Goal: Communication & Community: Answer question/provide support

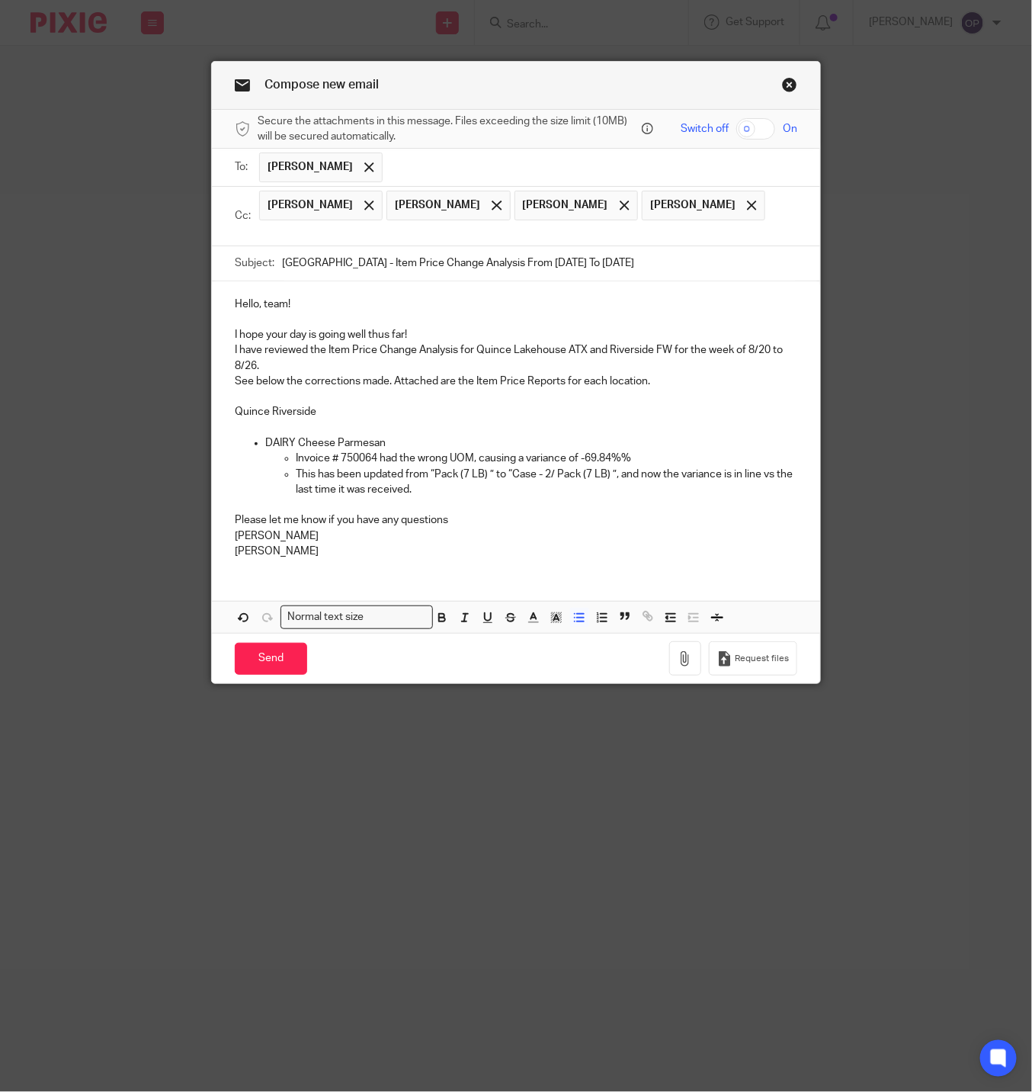
drag, startPoint x: 284, startPoint y: 456, endPoint x: 319, endPoint y: 464, distance: 35.3
drag, startPoint x: 705, startPoint y: 460, endPoint x: 656, endPoint y: 460, distance: 48.8
click at [656, 460] on p "Invoice # 78162602-I-202508250 had the wrong UOM, causing a variance of -69.84%%" at bounding box center [547, 457] width 502 height 15
click at [469, 474] on p "This has been updated from “Pack (7 LB) ” to “Case - 2/ Pack (7 LB) ”, and now …" at bounding box center [547, 481] width 502 height 31
drag, startPoint x: 588, startPoint y: 469, endPoint x: 524, endPoint y: 472, distance: 64.1
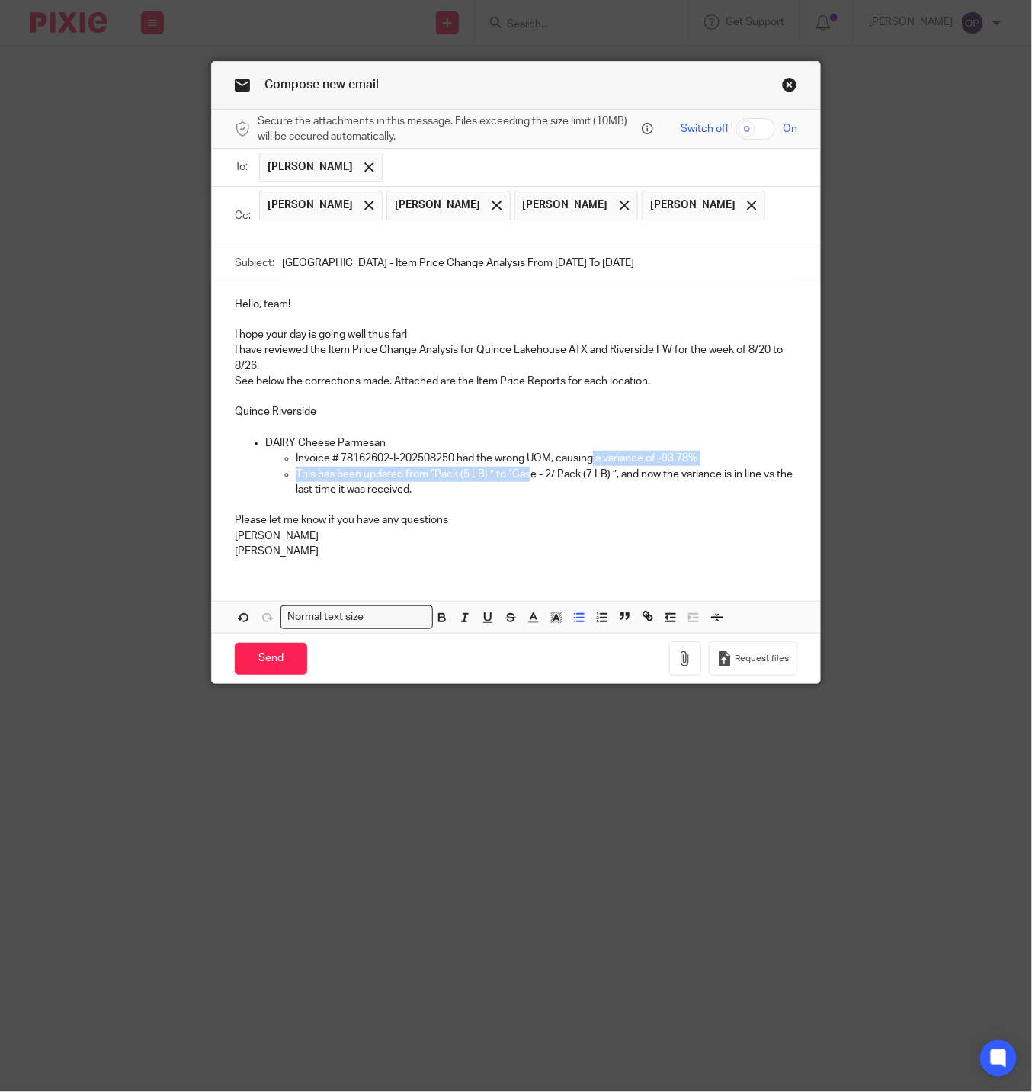
click at [524, 472] on ul "Invoice # 78162602-I-202508250 had the wrong UOM, causing a variance of -93.78%…" at bounding box center [531, 473] width 532 height 46
click at [524, 472] on p "This has been updated from “Pack (5 LB) ” to “Case - 2/ Pack (7 LB) ”, and now …" at bounding box center [547, 481] width 502 height 31
drag, startPoint x: 506, startPoint y: 474, endPoint x: 588, endPoint y: 474, distance: 82.3
click at [588, 474] on p "This has been updated from “Pack (5 LB) ” to “Case - 2/ Pack (7 LB) ”, and now …" at bounding box center [547, 481] width 502 height 31
click at [643, 492] on p "This has been updated from “Pack (5 LB) ” to “LB) ”, and now the variance is in…" at bounding box center [547, 481] width 502 height 31
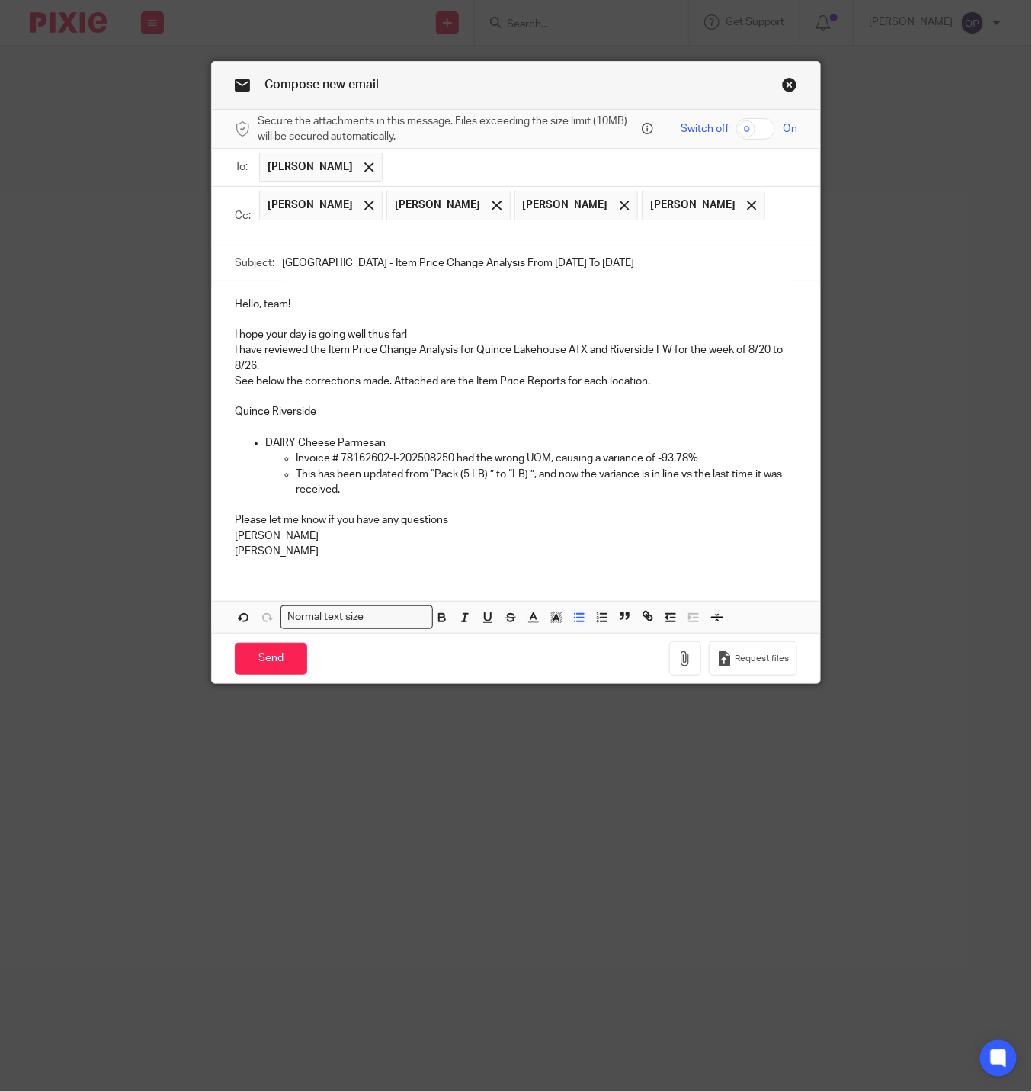
drag, startPoint x: 348, startPoint y: 498, endPoint x: 245, endPoint y: 448, distance: 114.5
click at [265, 448] on li "DAIRY Cheese Parmesan Invoice # 78162602-I-202508250 had the wrong UOM, causing…" at bounding box center [531, 466] width 532 height 62
copy li "DAIRY Cheese Parmesan Invoice # 78162602-I-202508250 had the wrong UOM, causing…"
click at [370, 498] on p "This has been updated from “Pack (5 LB) ” to “LB) ”, and now the variance is in…" at bounding box center [547, 481] width 502 height 31
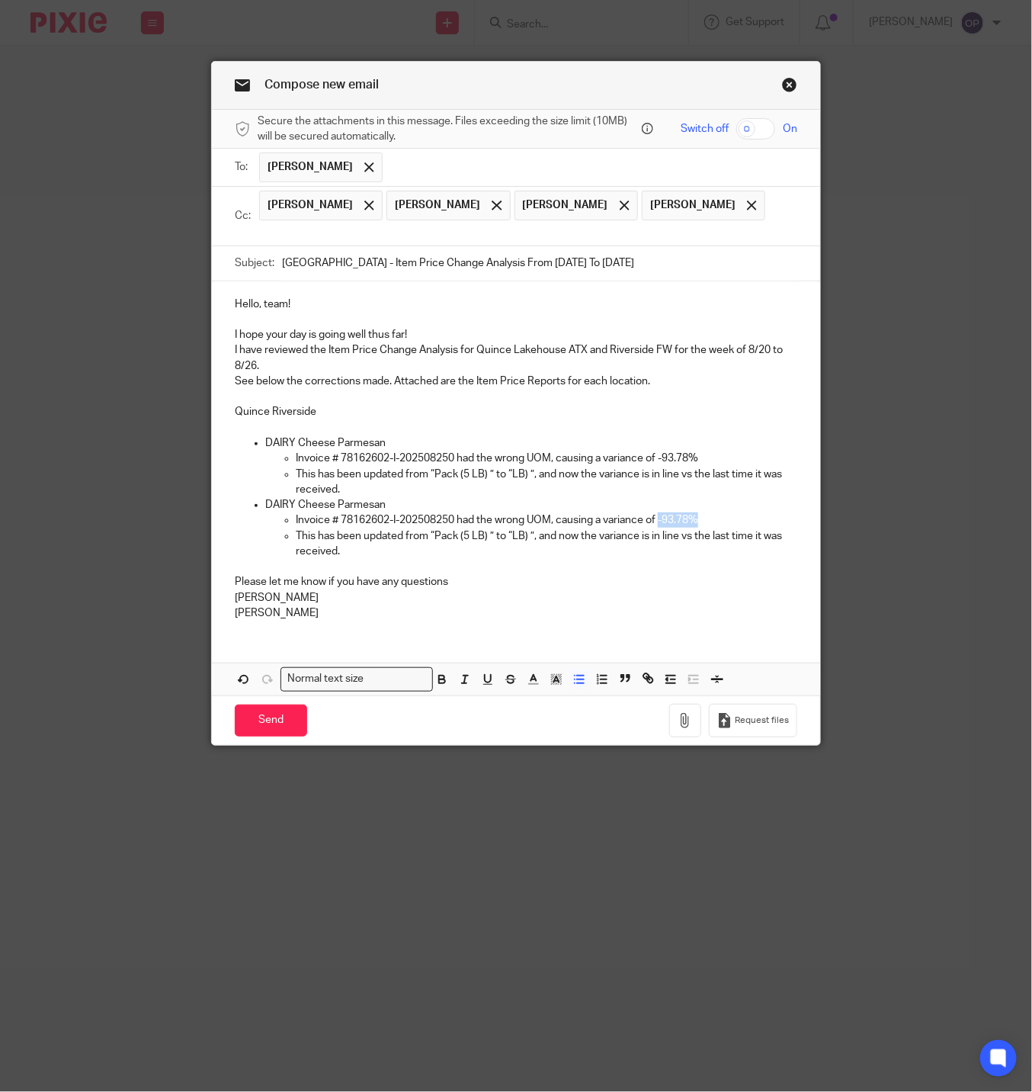
drag, startPoint x: 700, startPoint y: 517, endPoint x: 657, endPoint y: 517, distance: 42.7
click at [657, 517] on p "Invoice # 78162602-I-202508250 had the wrong UOM, causing a variance of -93.78%" at bounding box center [547, 519] width 502 height 15
drag, startPoint x: 460, startPoint y: 478, endPoint x: 428, endPoint y: 476, distance: 32.8
click at [428, 476] on p "This has been updated from “Pack (5 LB) ” to “LB) ”, and now the variance is in…" at bounding box center [547, 481] width 502 height 31
drag, startPoint x: 478, startPoint y: 537, endPoint x: 426, endPoint y: 537, distance: 51.8
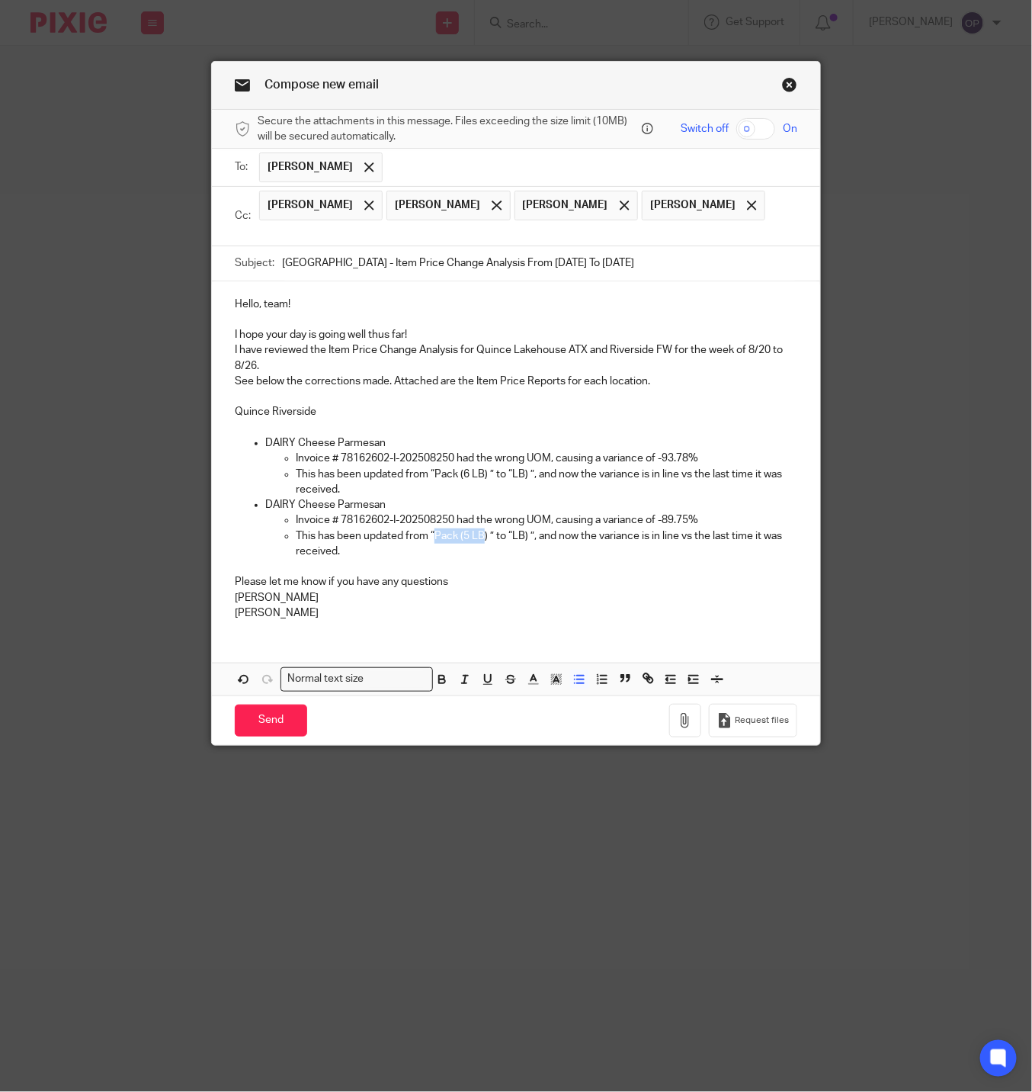
click at [426, 537] on p "This has been updated from “Pack (5 LB) ” to “LB) ”, and now the variance is in…" at bounding box center [547, 543] width 502 height 31
drag, startPoint x: 309, startPoint y: 414, endPoint x: 227, endPoint y: 410, distance: 81.6
click at [235, 410] on p "Quince Riverside" at bounding box center [516, 404] width 563 height 31
copy p "Quince Riverside"
click at [394, 497] on p "This has been updated from “Pack (6 LB) ” to “LB) ”, and now the variance is in…" at bounding box center [547, 481] width 502 height 31
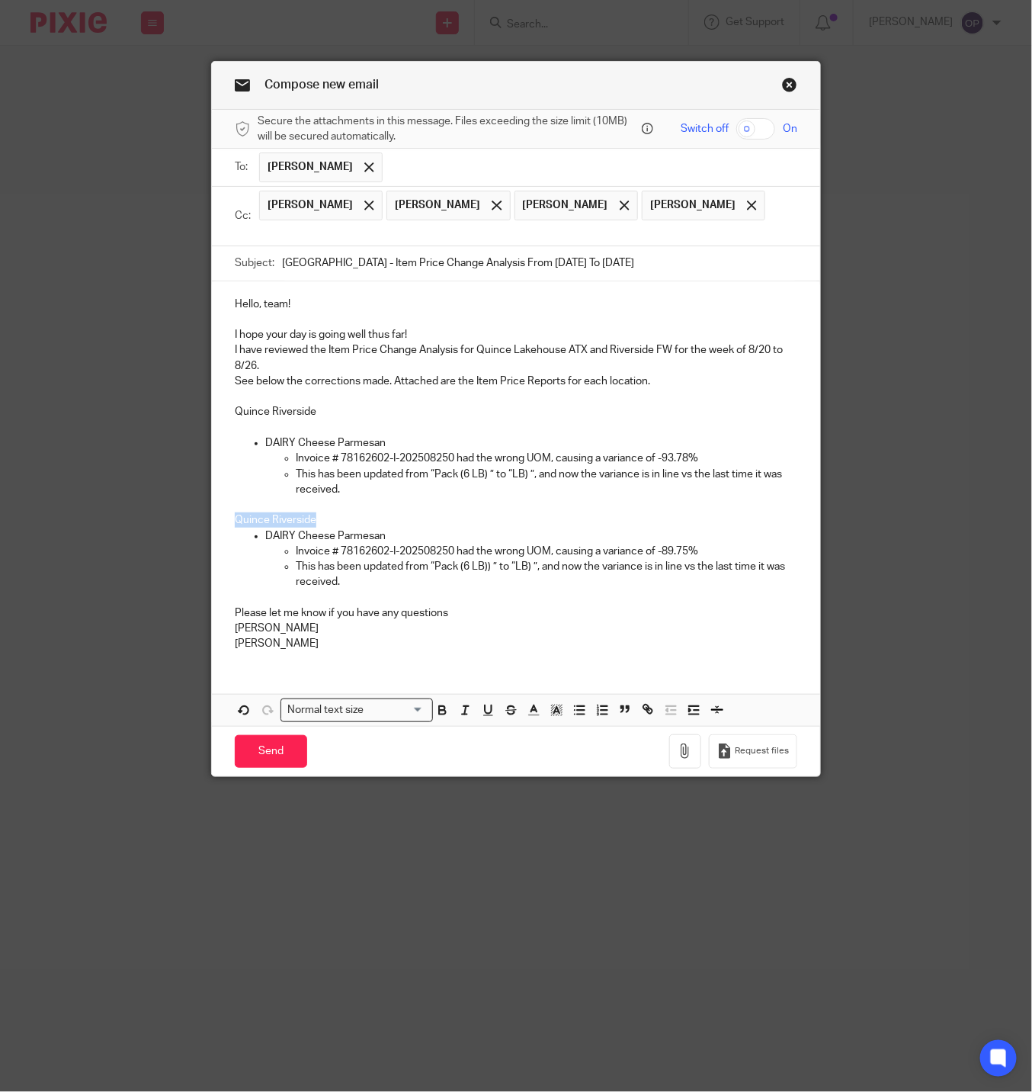
drag, startPoint x: 279, startPoint y: 520, endPoint x: 225, endPoint y: 520, distance: 54.1
click at [225, 520] on div "Hello, team! I hope your day is going well thus far! I have reviewed the Item P…" at bounding box center [516, 472] width 608 height 382
click at [522, 570] on p "This has been updated from “Pack (6 LB)) ” to “LB) ”, and now the variance is i…" at bounding box center [547, 574] width 502 height 31
click at [472, 595] on p at bounding box center [516, 597] width 563 height 15
drag, startPoint x: 238, startPoint y: 662, endPoint x: 200, endPoint y: 668, distance: 38.7
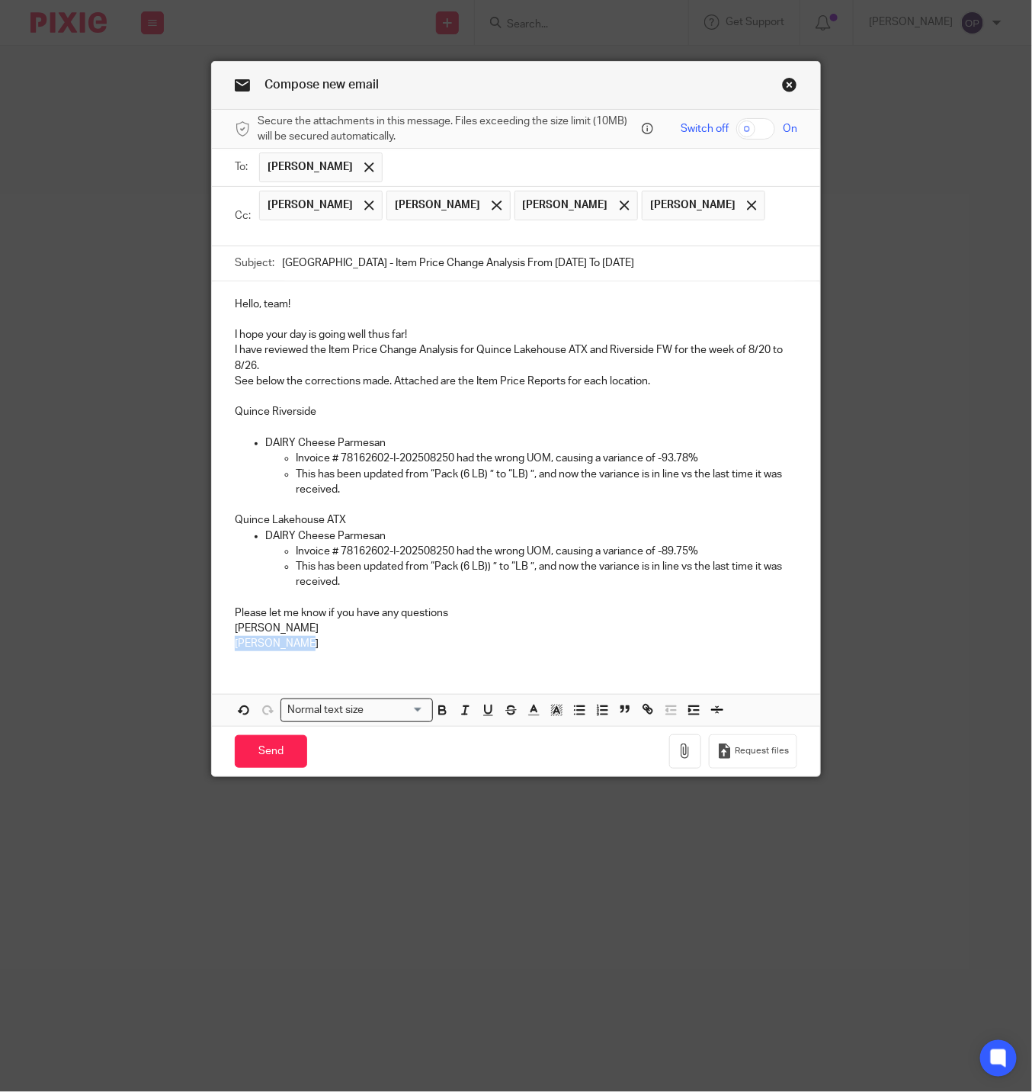
click at [200, 668] on div "Compose new email Secure the attachments in this message. Files exceeding the s…" at bounding box center [516, 546] width 1032 height 1092
drag, startPoint x: 300, startPoint y: 638, endPoint x: 191, endPoint y: 643, distance: 109.1
click at [191, 643] on div "Compose new email Secure the attachments in this message. Files exceeding the s…" at bounding box center [516, 546] width 1032 height 1092
click at [297, 651] on p "mar Pereney" at bounding box center [516, 643] width 563 height 15
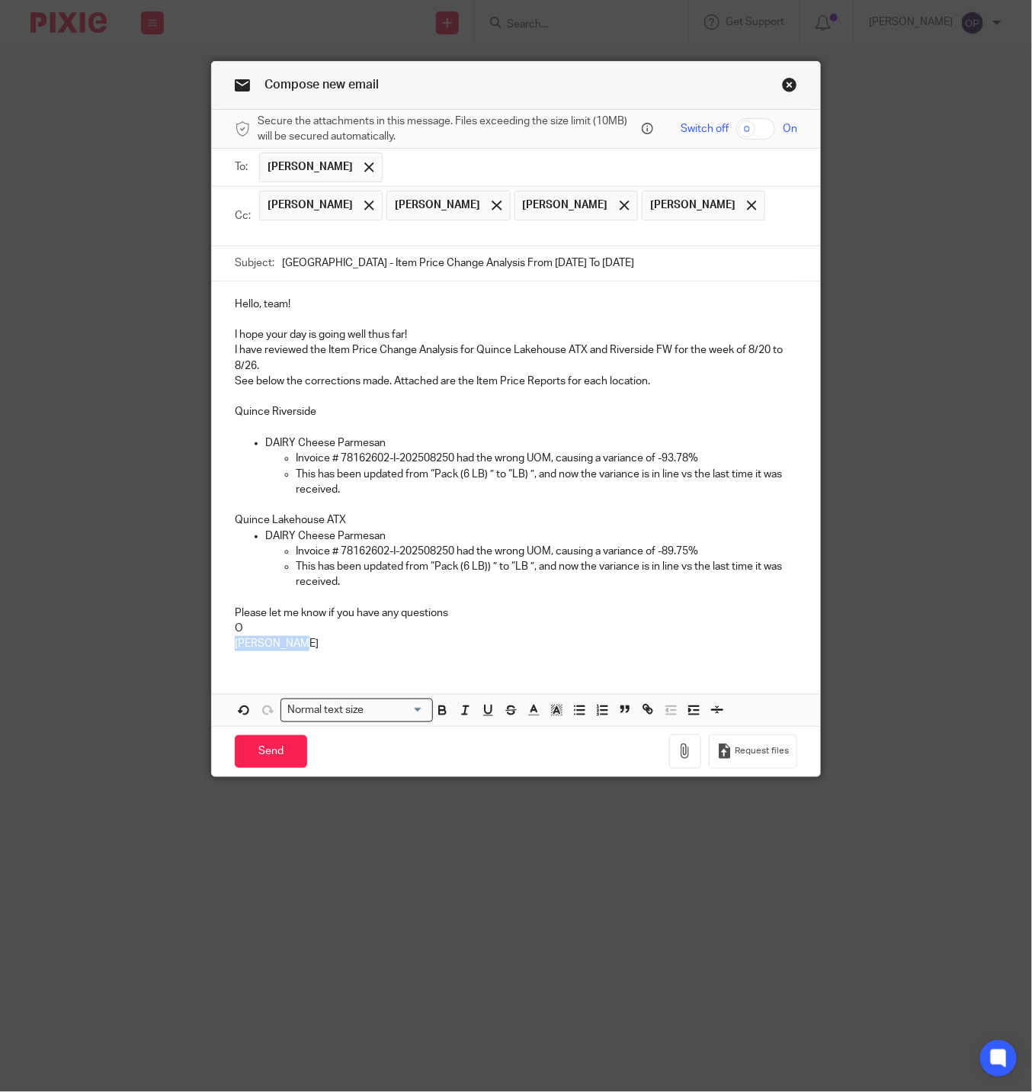
drag, startPoint x: 238, startPoint y: 652, endPoint x: 215, endPoint y: 636, distance: 27.5
click at [215, 636] on div "Hello, team! I hope your day is going well thus far! I have reviewed the Item P…" at bounding box center [516, 472] width 608 height 382
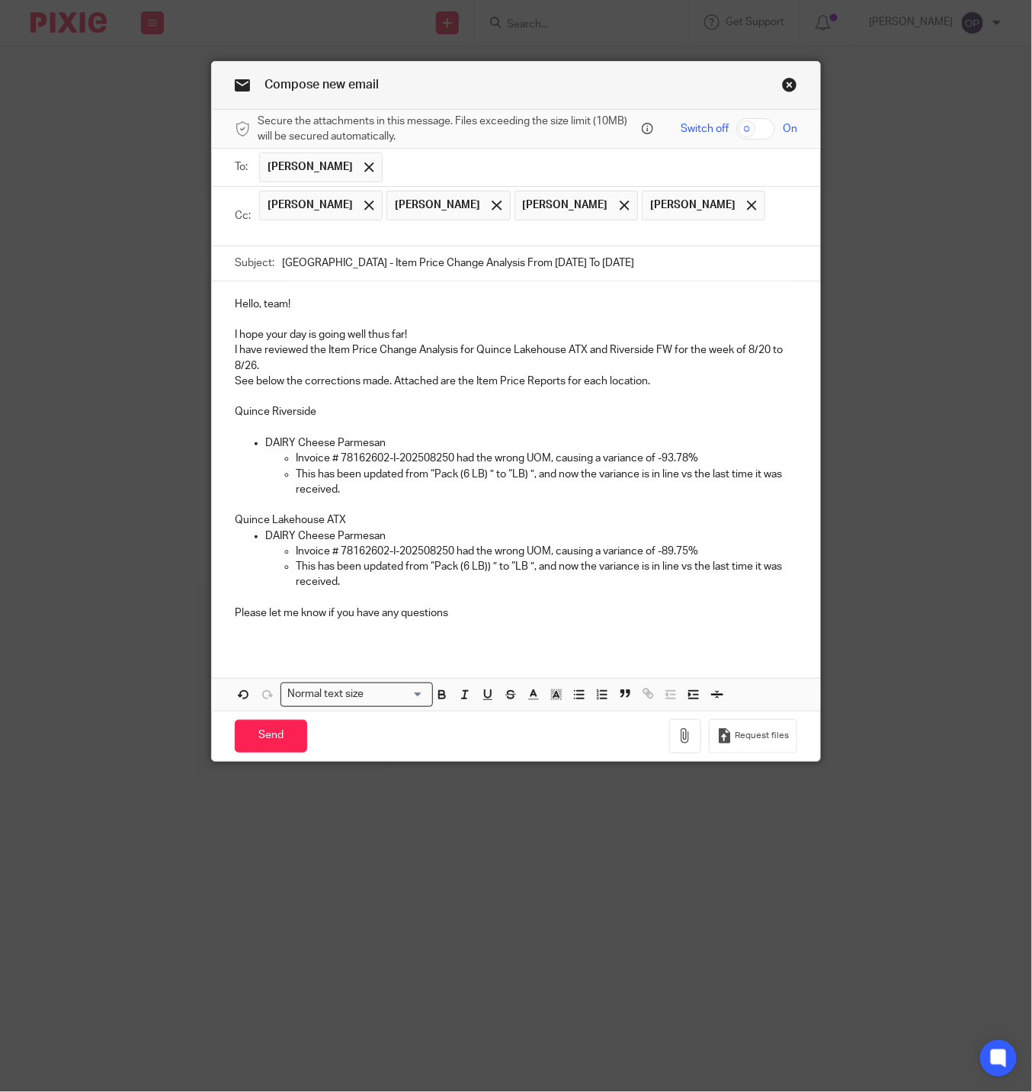
click at [341, 520] on p "Quince Lakehouse ATX" at bounding box center [516, 519] width 563 height 15
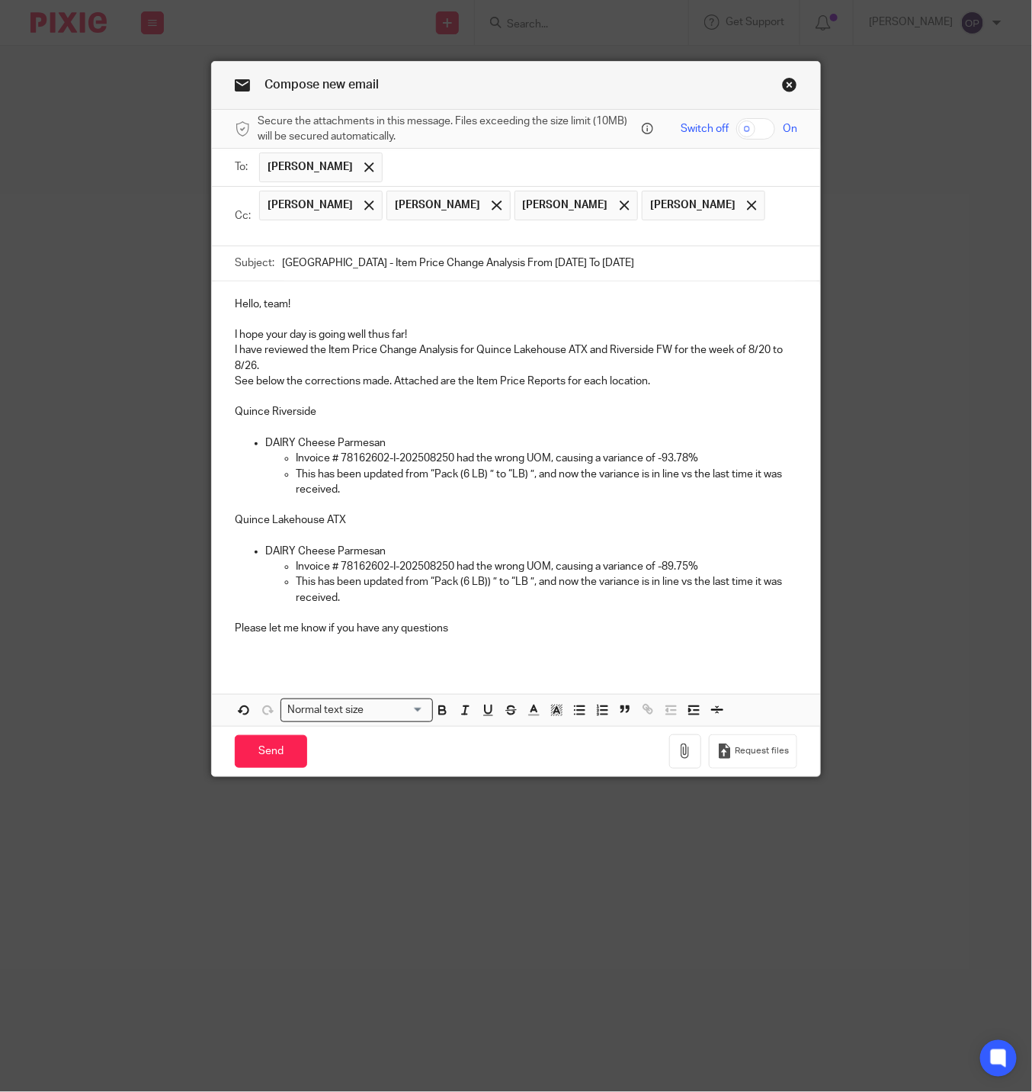
click at [414, 611] on p at bounding box center [516, 612] width 563 height 15
click at [428, 574] on p "Invoice # 78162602-I-202508250 had the wrong UOM, causing a variance of -89.75%" at bounding box center [547, 566] width 502 height 15
drag, startPoint x: 430, startPoint y: 585, endPoint x: 482, endPoint y: 584, distance: 52.6
click at [482, 584] on p "This has been updated from “Pack (6 LB)) ” to “LB ”, and now the variance is in…" at bounding box center [547, 589] width 502 height 31
click at [518, 583] on p "This has been updated from “Pack (5 LB) ” to “LB ”, and now the variance is in …" at bounding box center [547, 589] width 502 height 31
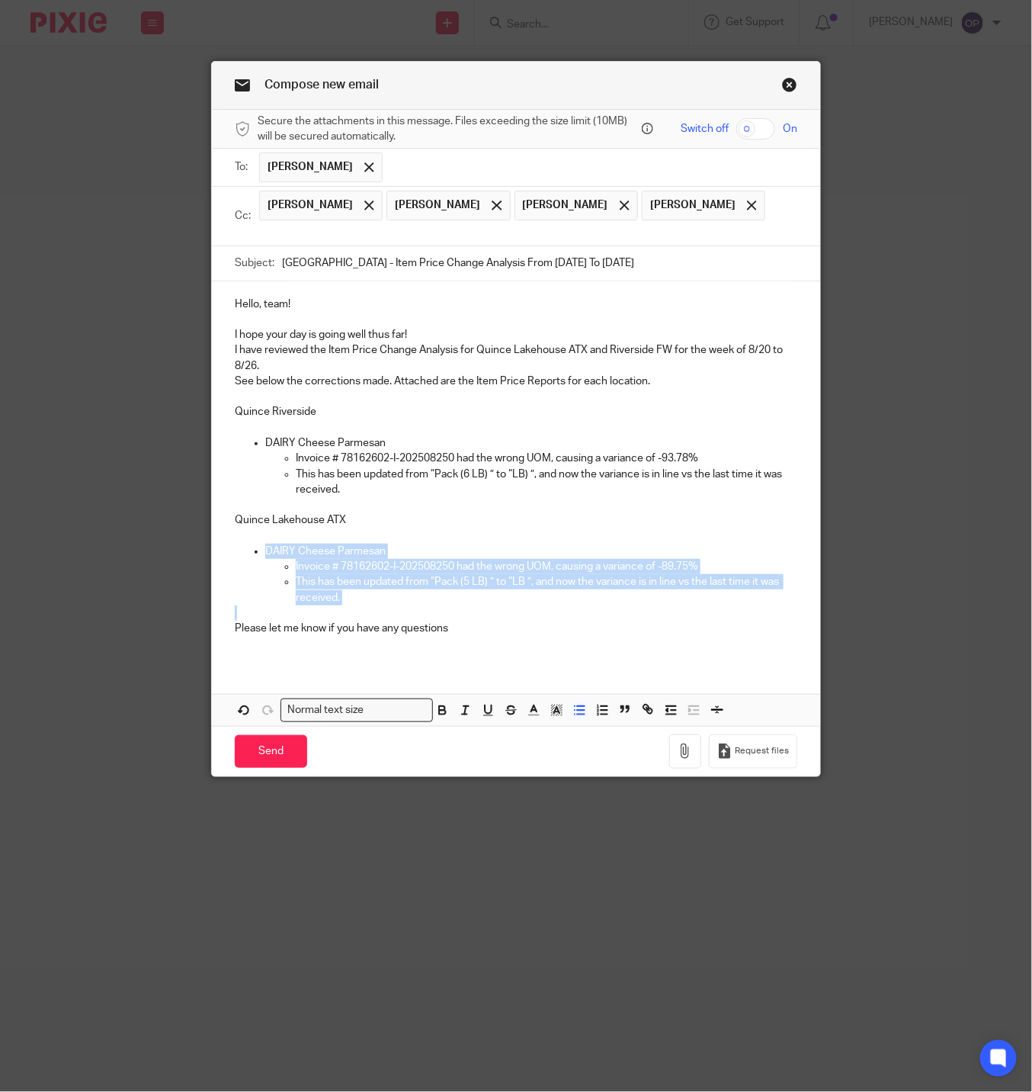
drag, startPoint x: 353, startPoint y: 613, endPoint x: 236, endPoint y: 563, distance: 126.7
click at [236, 563] on div "Hello, team! I hope your day is going well thus far! I have reviewed the Item P…" at bounding box center [516, 472] width 608 height 382
copy li "DAIRY Cheese Parmesan Invoice # 78162602-I-202508250 had the wrong UOM, causing…"
click at [375, 568] on p "Invoice # 78162602-I-202508250 had the wrong UOM, causing a variance of -89.75%" at bounding box center [547, 566] width 502 height 15
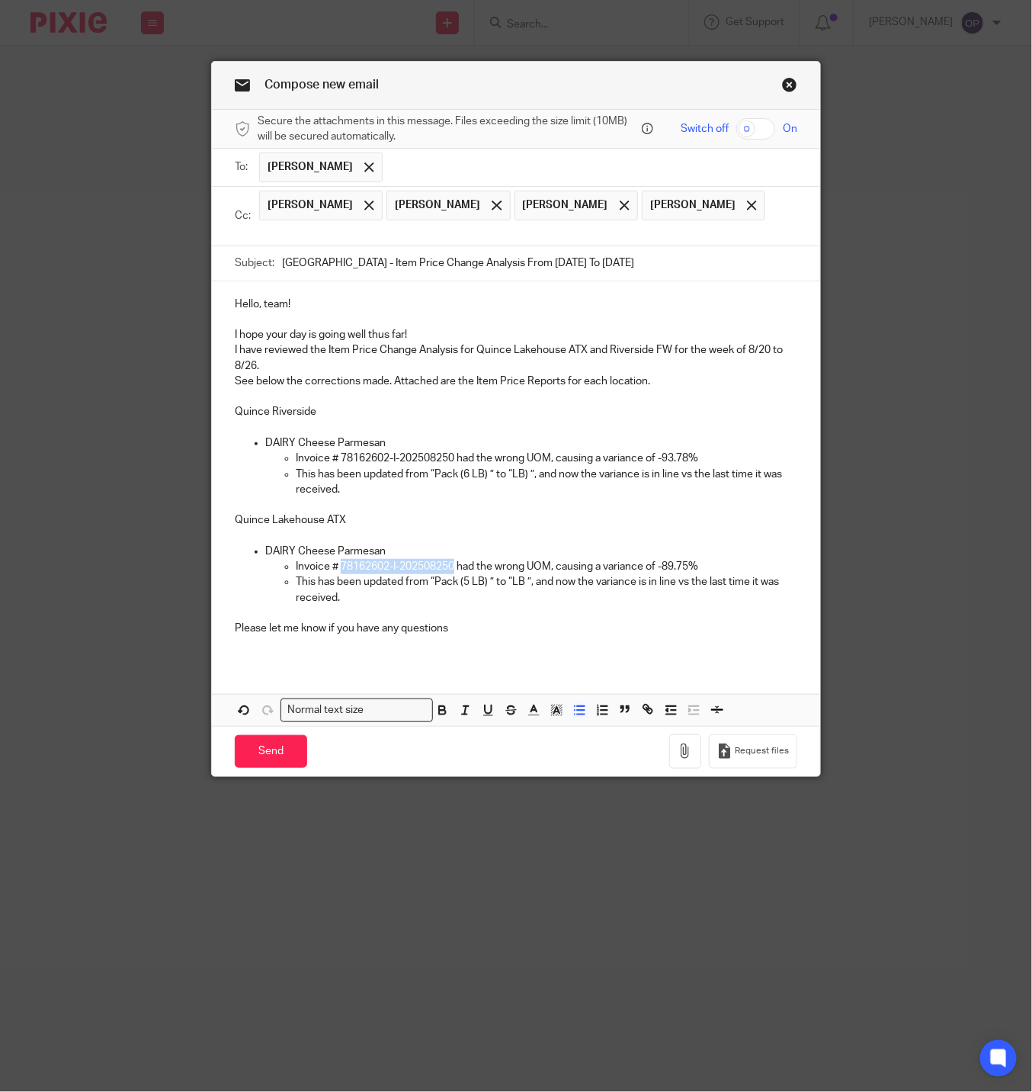
drag, startPoint x: 335, startPoint y: 568, endPoint x: 449, endPoint y: 570, distance: 114.4
click at [449, 570] on p "Invoice # 78162602-I-202508250 had the wrong UOM, causing a variance of -89.75%" at bounding box center [547, 566] width 502 height 15
click at [371, 605] on p "This has been updated from “Pack (5 LB) ” to “LB ”, and now the variance is in …" at bounding box center [547, 589] width 502 height 31
drag, startPoint x: 351, startPoint y: 608, endPoint x: 243, endPoint y: 550, distance: 122.5
click at [265, 550] on li "DAIRY Cheese Parmesan Invoice # 78162602-I-202508250 had the wrong UOM, causing…" at bounding box center [531, 574] width 532 height 62
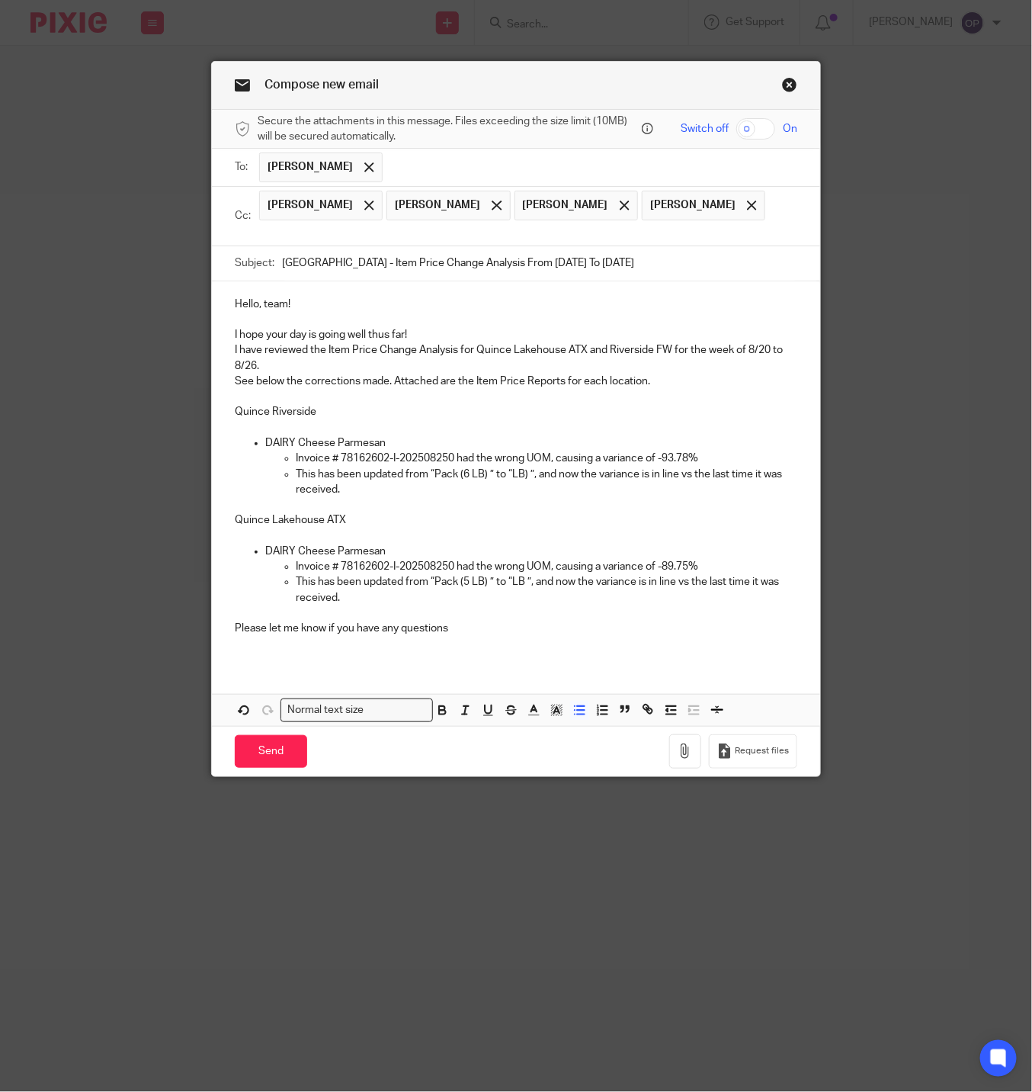
drag, startPoint x: 375, startPoint y: 495, endPoint x: 240, endPoint y: 444, distance: 144.3
click at [240, 444] on ul "DAIRY Cheese Parmesan Invoice # 78162602-I-202508250 had the wrong UOM, causing…" at bounding box center [516, 466] width 563 height 62
copy li "DAIRY Cheese Parmesan Invoice # 78162602-I-202508250 had the wrong UOM, causing…"
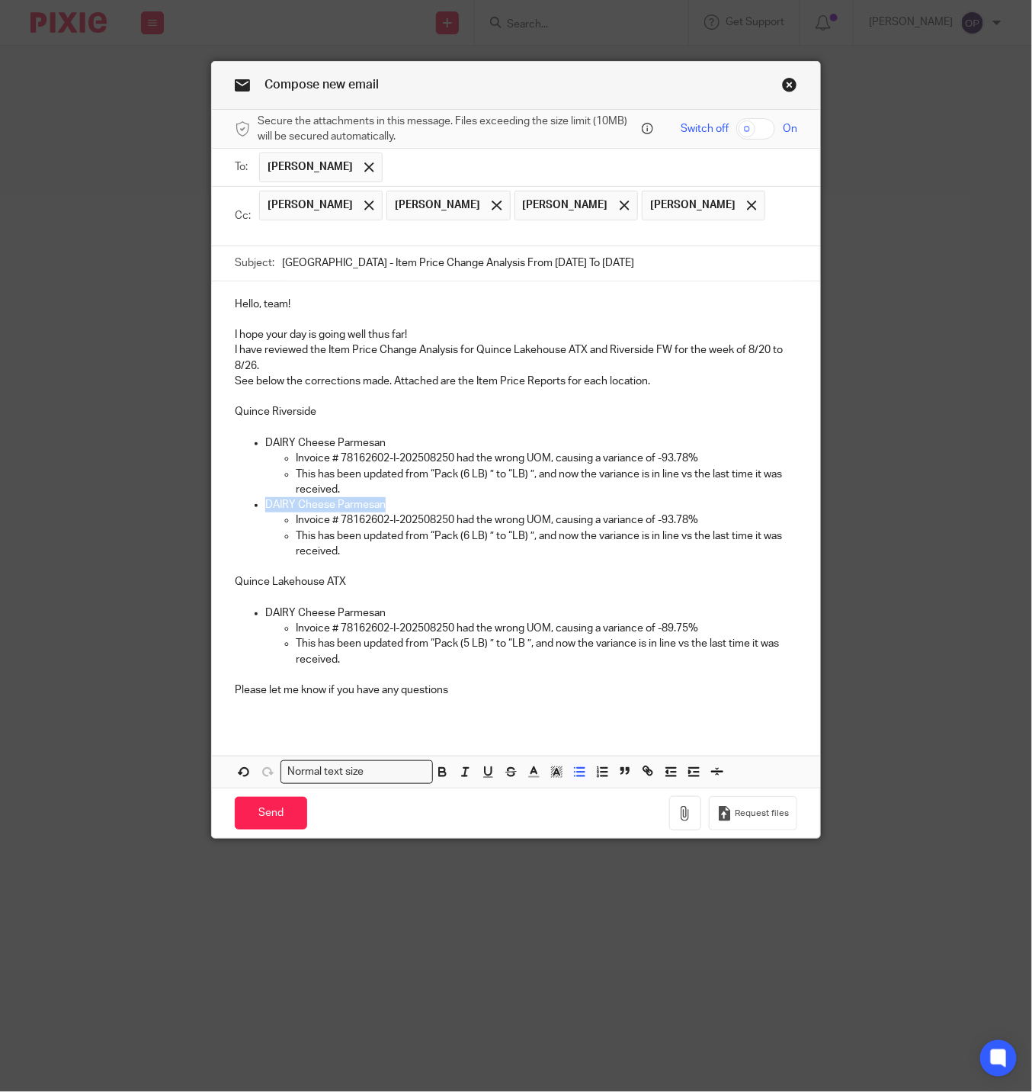
drag, startPoint x: 376, startPoint y: 510, endPoint x: 247, endPoint y: 508, distance: 128.8
click at [265, 508] on li "DAIRY Cheese Parmesan Invoice # 78162602-I-202508250 had the wrong UOM, causing…" at bounding box center [531, 528] width 532 height 62
drag, startPoint x: 334, startPoint y: 522, endPoint x: 449, endPoint y: 528, distance: 115.3
click at [449, 527] on p "Invoice # 78162602-I-202508250 had the wrong UOM, causing a variance of -93.78%" at bounding box center [547, 519] width 502 height 15
click at [531, 536] on p "This has been updated from “Pack (6 LB) ” to “LB) ”, and now the variance is in…" at bounding box center [547, 543] width 502 height 31
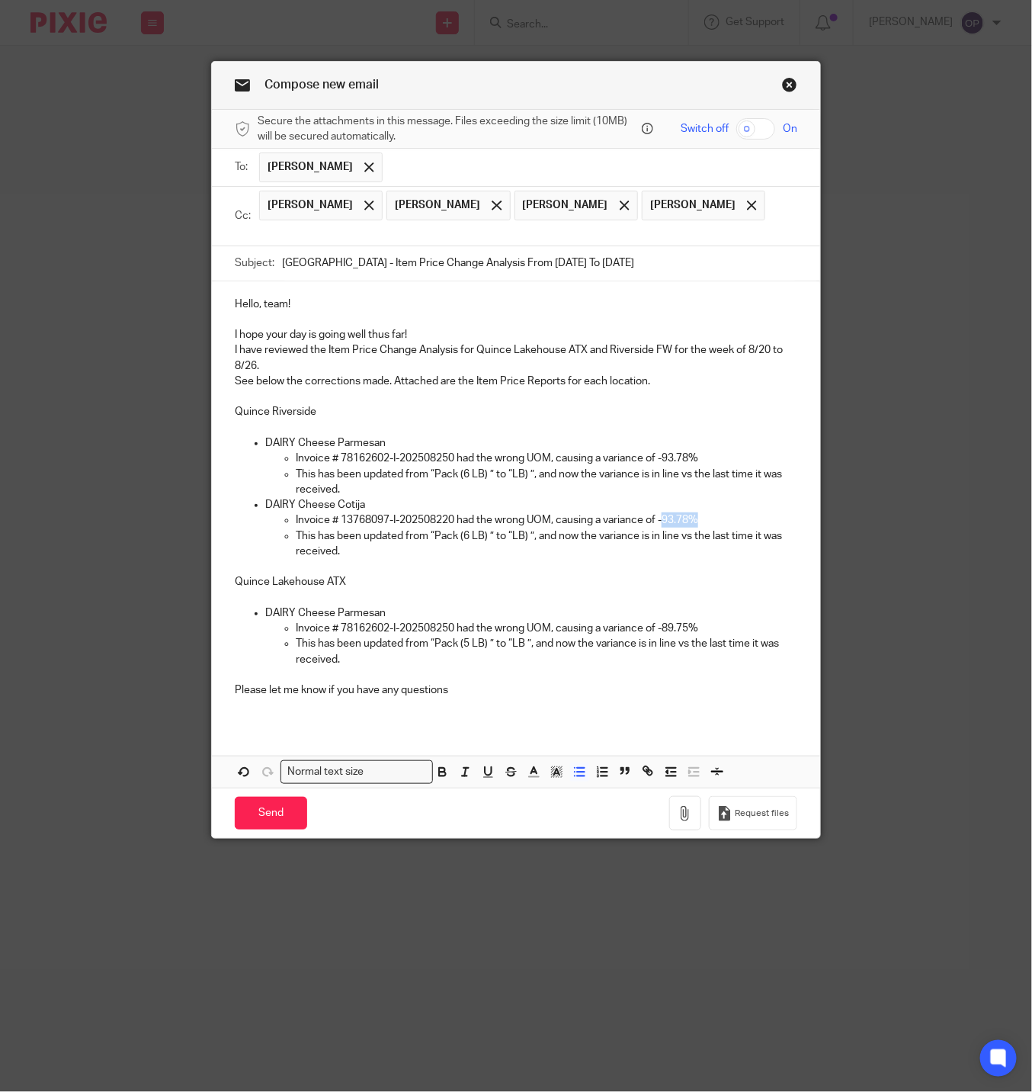
drag, startPoint x: 695, startPoint y: 524, endPoint x: 659, endPoint y: 521, distance: 36.0
click at [659, 521] on p "Invoice # 13768097-I-202508220 had the wrong UOM, causing a variance of -93.78%" at bounding box center [547, 519] width 502 height 15
click at [662, 524] on p "Invoice # 13768097-I-202508220 had the wrong UOM, causing a variance of --88.14%" at bounding box center [547, 519] width 502 height 15
click at [680, 540] on p "This has been updated from “Pack (6 LB) ” to “LB) ”, and now the variance is in…" at bounding box center [547, 543] width 502 height 31
click at [748, 667] on p "This has been updated from “Pack (5 LB) ” to “LB ”, and now the variance is in …" at bounding box center [547, 651] width 502 height 31
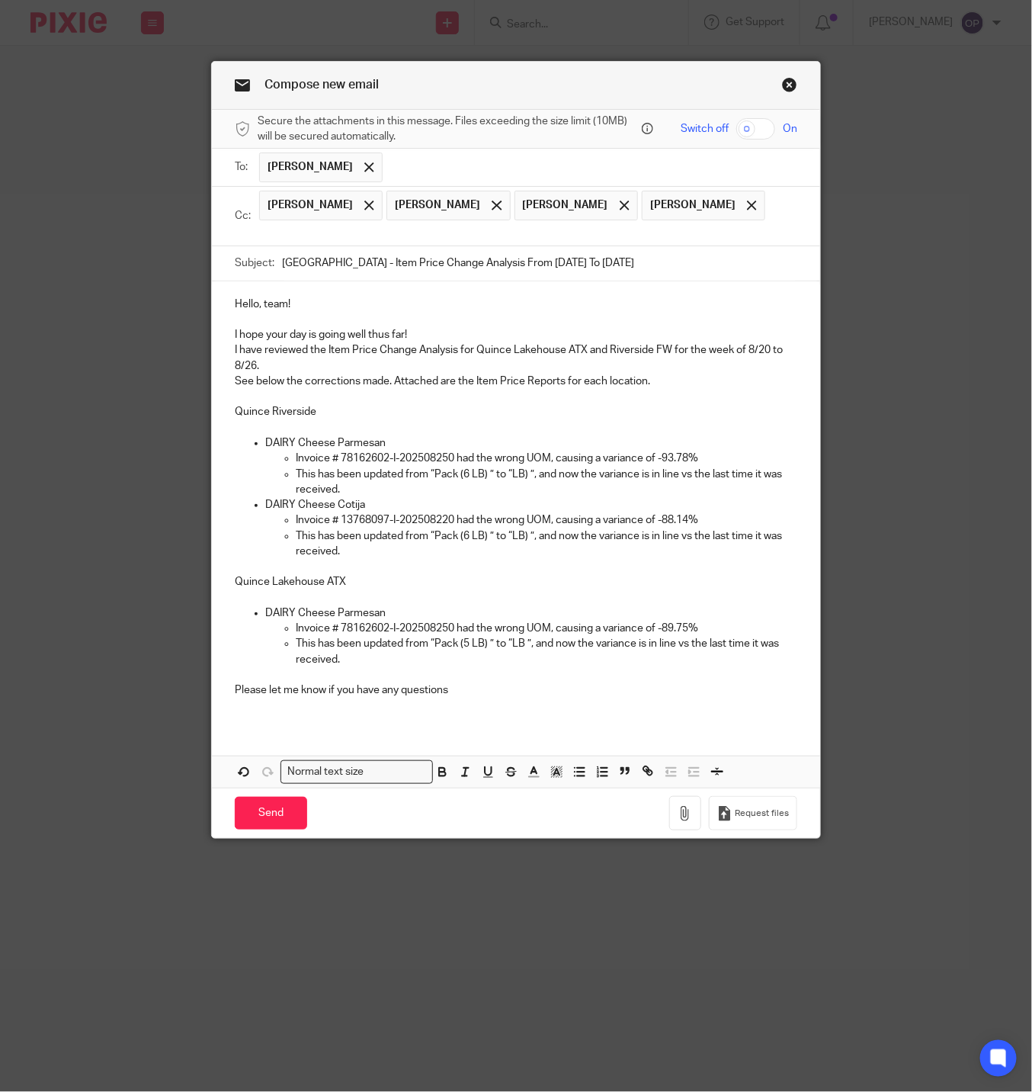
drag, startPoint x: 345, startPoint y: 662, endPoint x: 234, endPoint y: 606, distance: 124.4
click at [234, 606] on div "Hello, team! I hope your day is going well thus far! I have reviewed the Item P…" at bounding box center [516, 503] width 608 height 444
click at [346, 667] on p "This has been updated from “Pack (5 LB) ” to “LB ”, and now the variance is in …" at bounding box center [547, 651] width 502 height 31
drag, startPoint x: 341, startPoint y: 665, endPoint x: 248, endPoint y: 617, distance: 105.3
click at [248, 617] on ul "DAIRY Cheese Parmesan Invoice # 78162602-I-202508250 had the wrong UOM, causing…" at bounding box center [516, 636] width 563 height 62
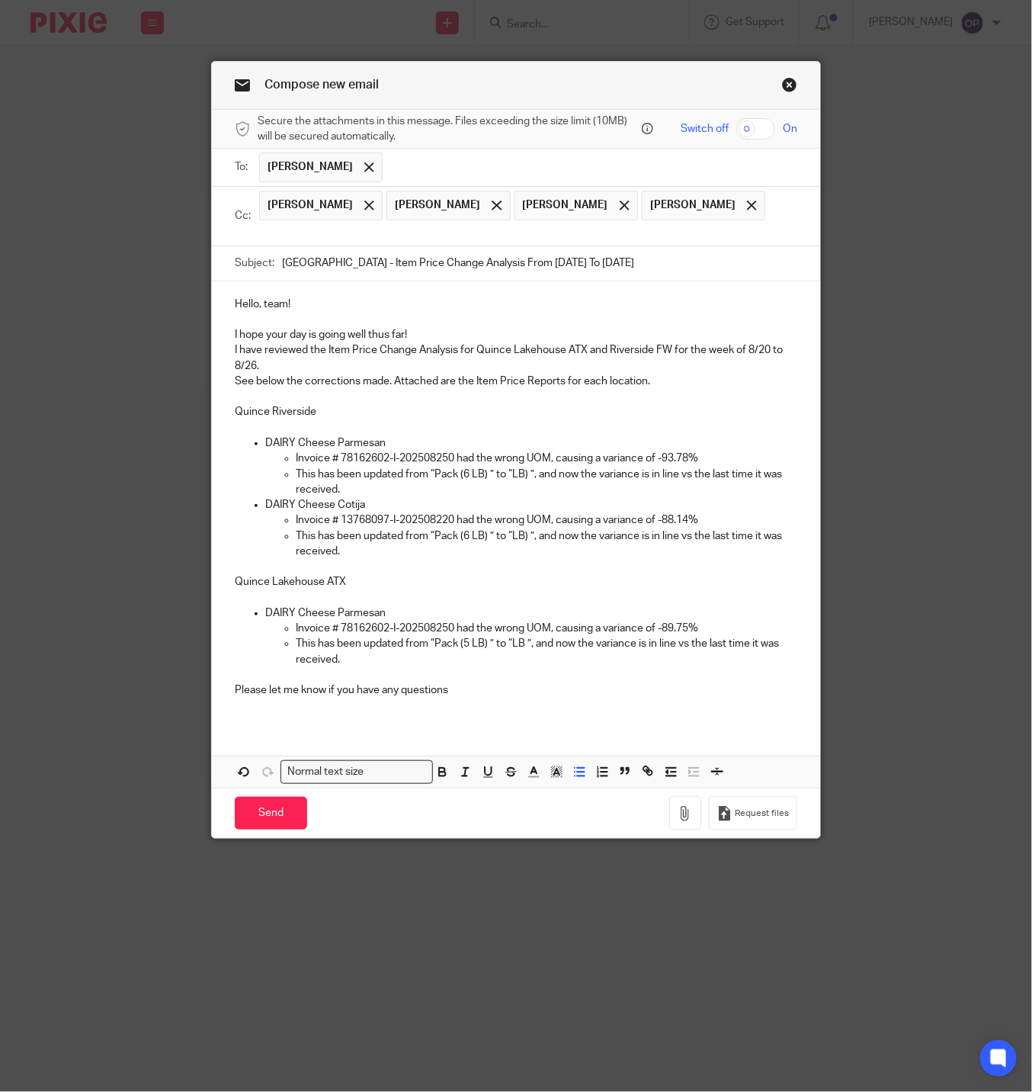
copy li "DAIRY Cheese Parmesan Invoice # 78162602-I-202508250 had the wrong UOM, causing…"
click at [357, 667] on p "This has been updated from “Pack (5 LB) ” to “LB ”, and now the variance is in …" at bounding box center [547, 651] width 502 height 31
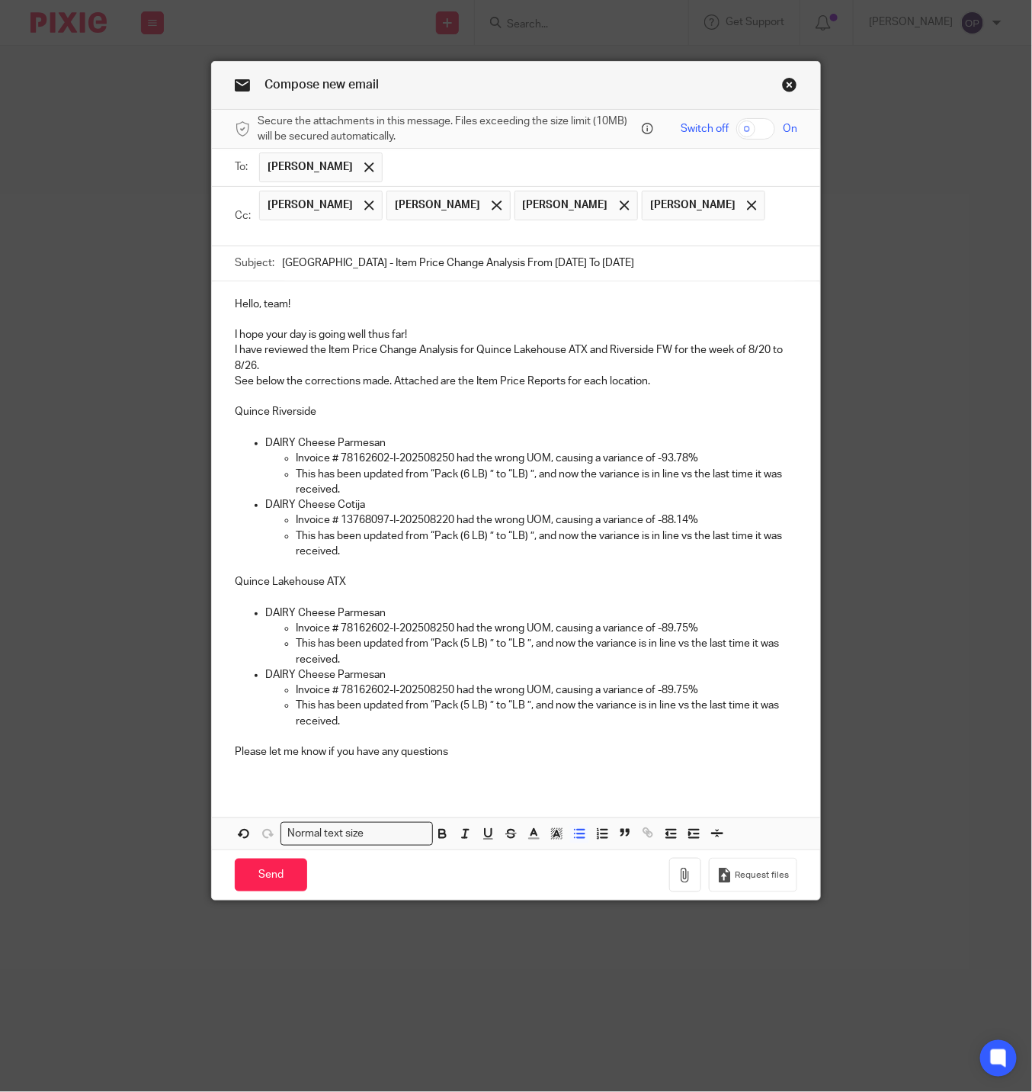
click at [442, 691] on p "Invoice # 78162602-I-202508250 had the wrong UOM, causing a variance of -89.75%" at bounding box center [547, 689] width 502 height 15
drag, startPoint x: 656, startPoint y: 691, endPoint x: 691, endPoint y: 691, distance: 35.1
click at [691, 691] on p "Invoice # 78162602-I-202508250 had the wrong UOM, causing a variance of -89.75%" at bounding box center [547, 689] width 502 height 15
click at [286, 679] on p "DAIRY Cheese Parmesan" at bounding box center [531, 674] width 532 height 15
click at [337, 695] on p "Invoice # 78162602-I-202508250 had the wrong UOM, causing a variance of -75.0%" at bounding box center [547, 689] width 502 height 15
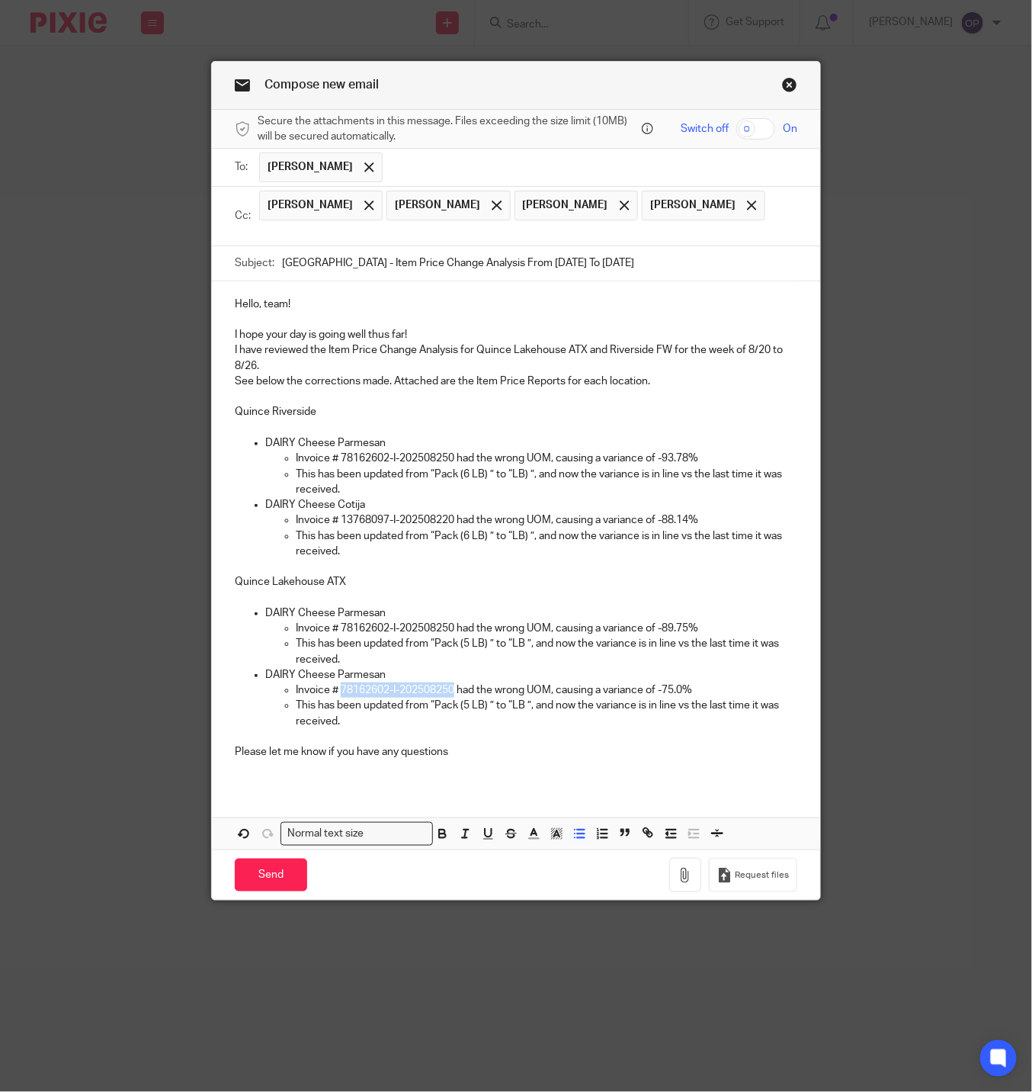
drag, startPoint x: 332, startPoint y: 695, endPoint x: 450, endPoint y: 695, distance: 118.1
click at [450, 695] on p "Invoice # 78162602-I-202508250 had the wrong UOM, causing a variance of -75.0%" at bounding box center [547, 689] width 502 height 15
click at [453, 694] on p "Invoice # 5202138 had the wrong UOM, causing a variance of -75.0%" at bounding box center [547, 689] width 502 height 15
click at [462, 716] on p "This has been updated from “Pack (5 LB) ” to “LB ”, and now the variance is in …" at bounding box center [547, 712] width 502 height 31
click at [749, 729] on p "This has been updated from “8.36$ ” to “33.55$ ”, and now the variance is in li…" at bounding box center [547, 712] width 502 height 31
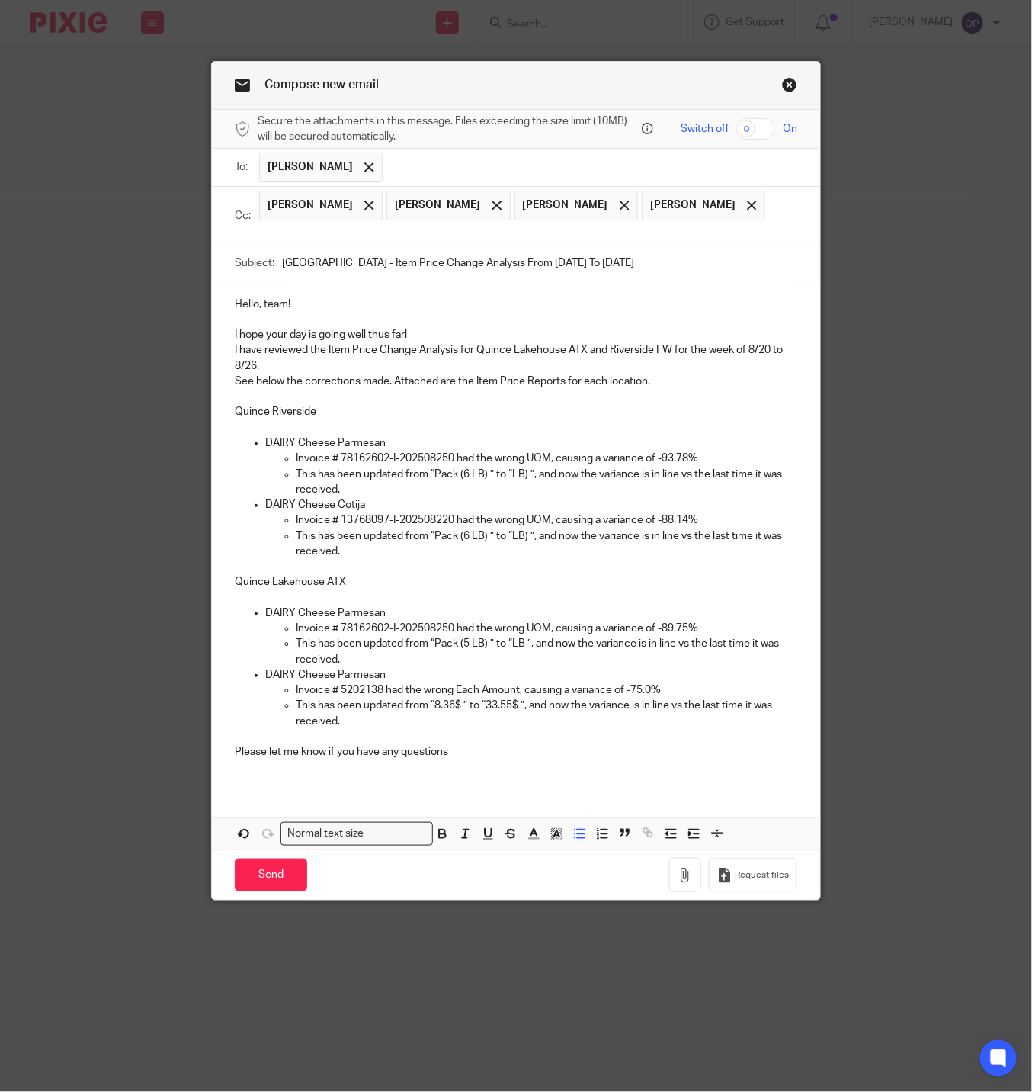
click at [762, 572] on p at bounding box center [516, 566] width 563 height 15
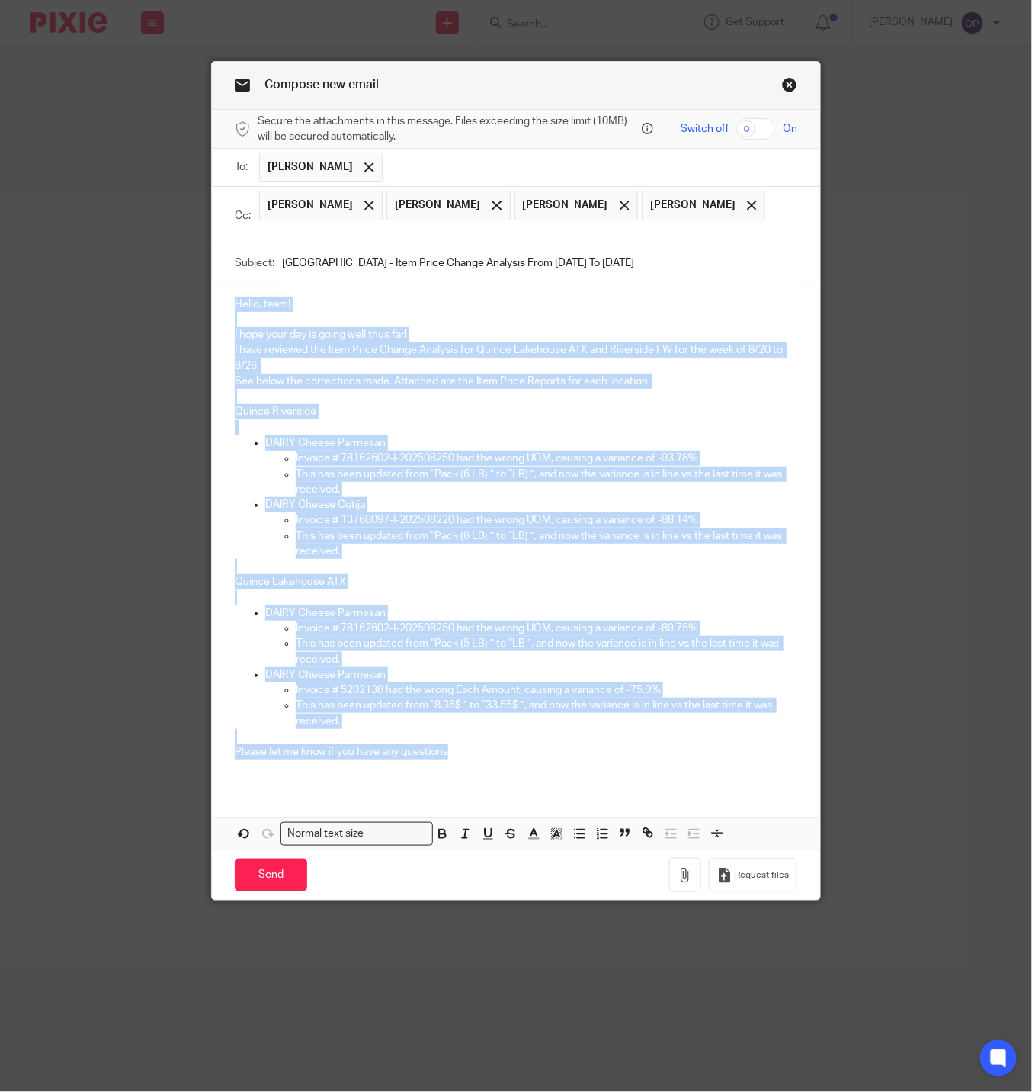
copy div "Hello, team! I hope your day is going well thus far! I have reviewed the Item P…"
click at [782, 80] on link "Close this dialog window" at bounding box center [789, 87] width 15 height 21
